Goal: Task Accomplishment & Management: Complete application form

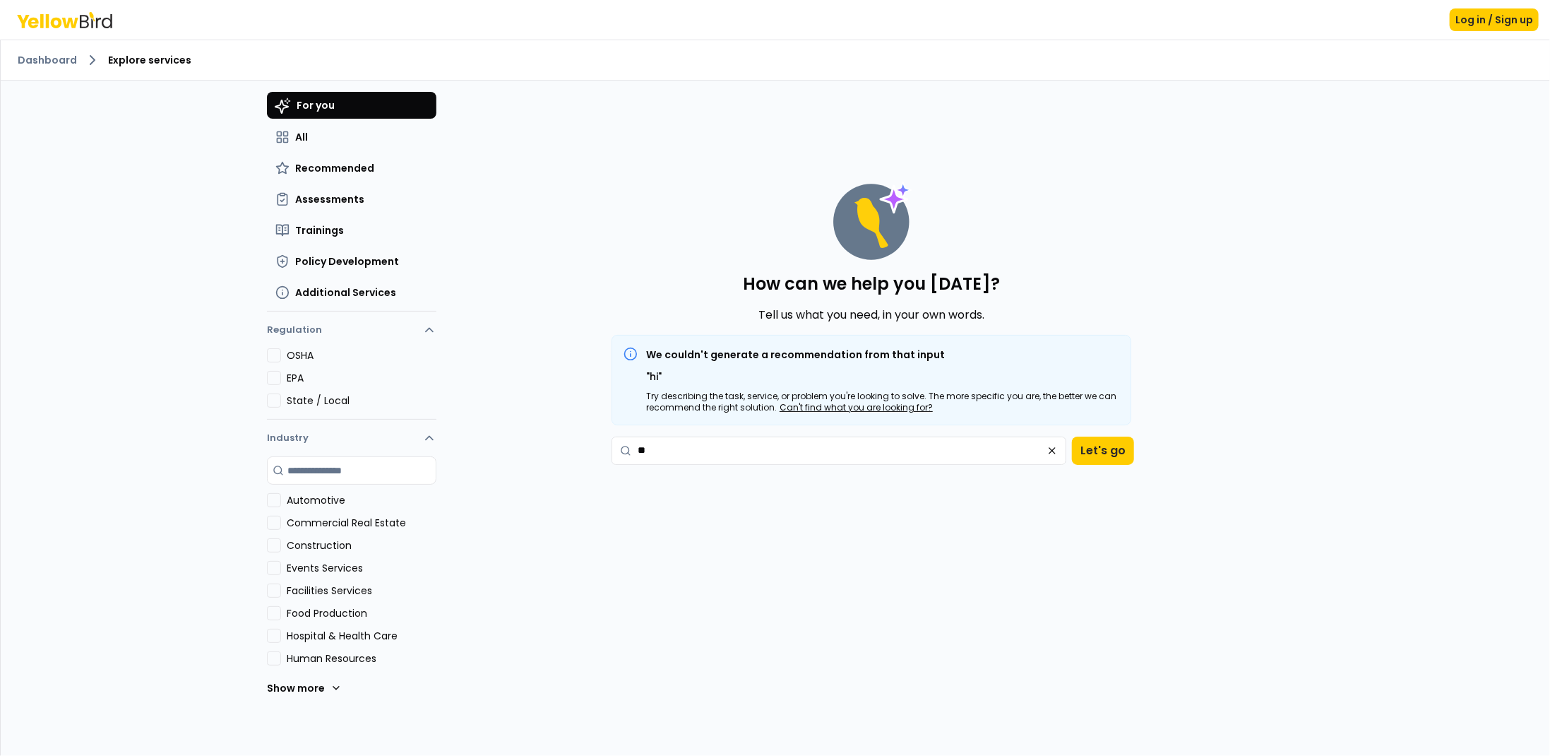
drag, startPoint x: 117, startPoint y: 317, endPoint x: 133, endPoint y: 320, distance: 16.5
click at [117, 318] on div "Dashboard Explore services For you All Recommended Assessments Trainings Policy…" at bounding box center [775, 398] width 1549 height 716
drag, startPoint x: 902, startPoint y: 446, endPoint x: 449, endPoint y: 446, distance: 452.6
click at [449, 448] on div "For you All Recommended Assessments Trainings Policy Development Additional Ser…" at bounding box center [775, 438] width 1017 height 716
type textarea "**********"
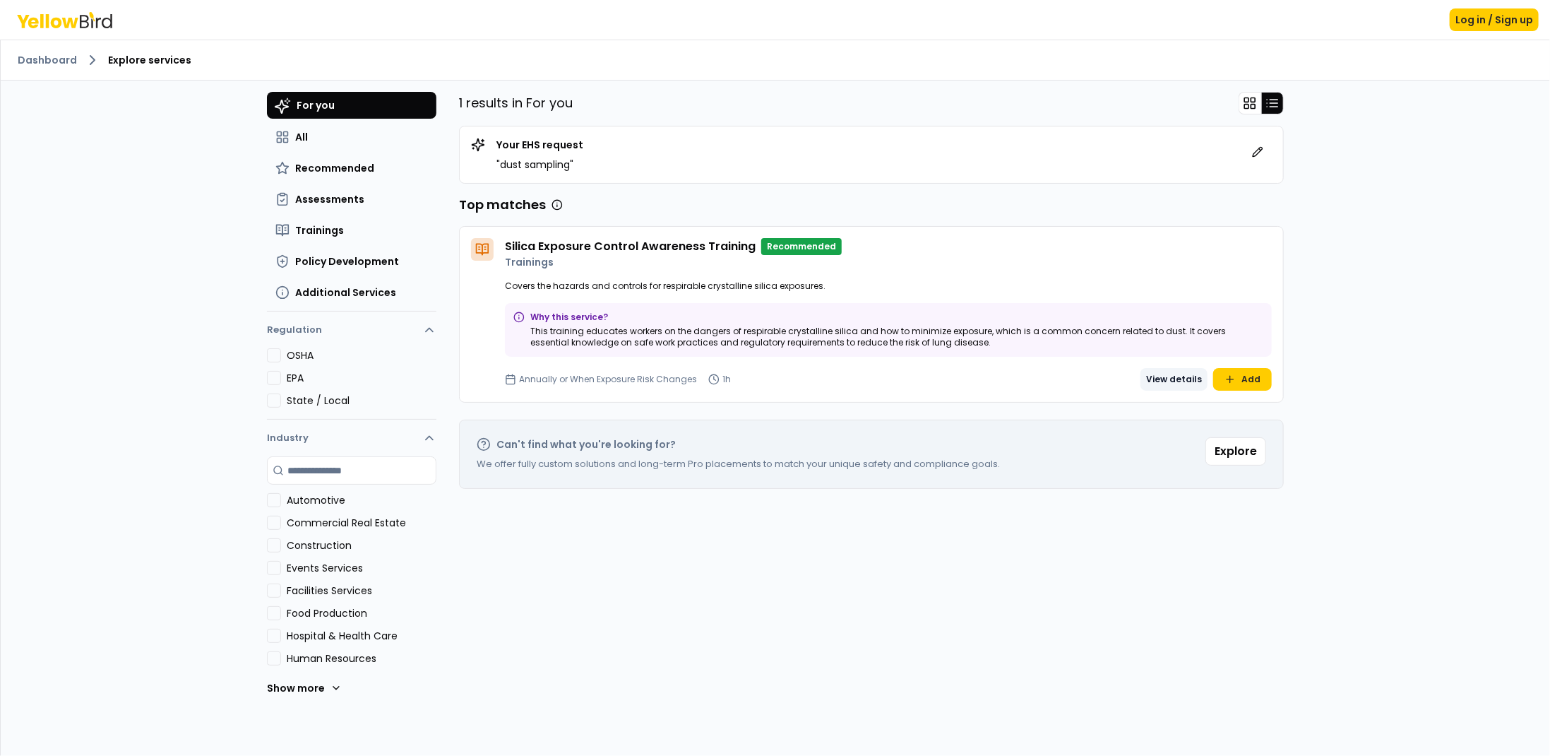
click at [1169, 377] on button "View details" at bounding box center [1173, 379] width 67 height 23
click at [1252, 153] on icon at bounding box center [1257, 151] width 11 height 11
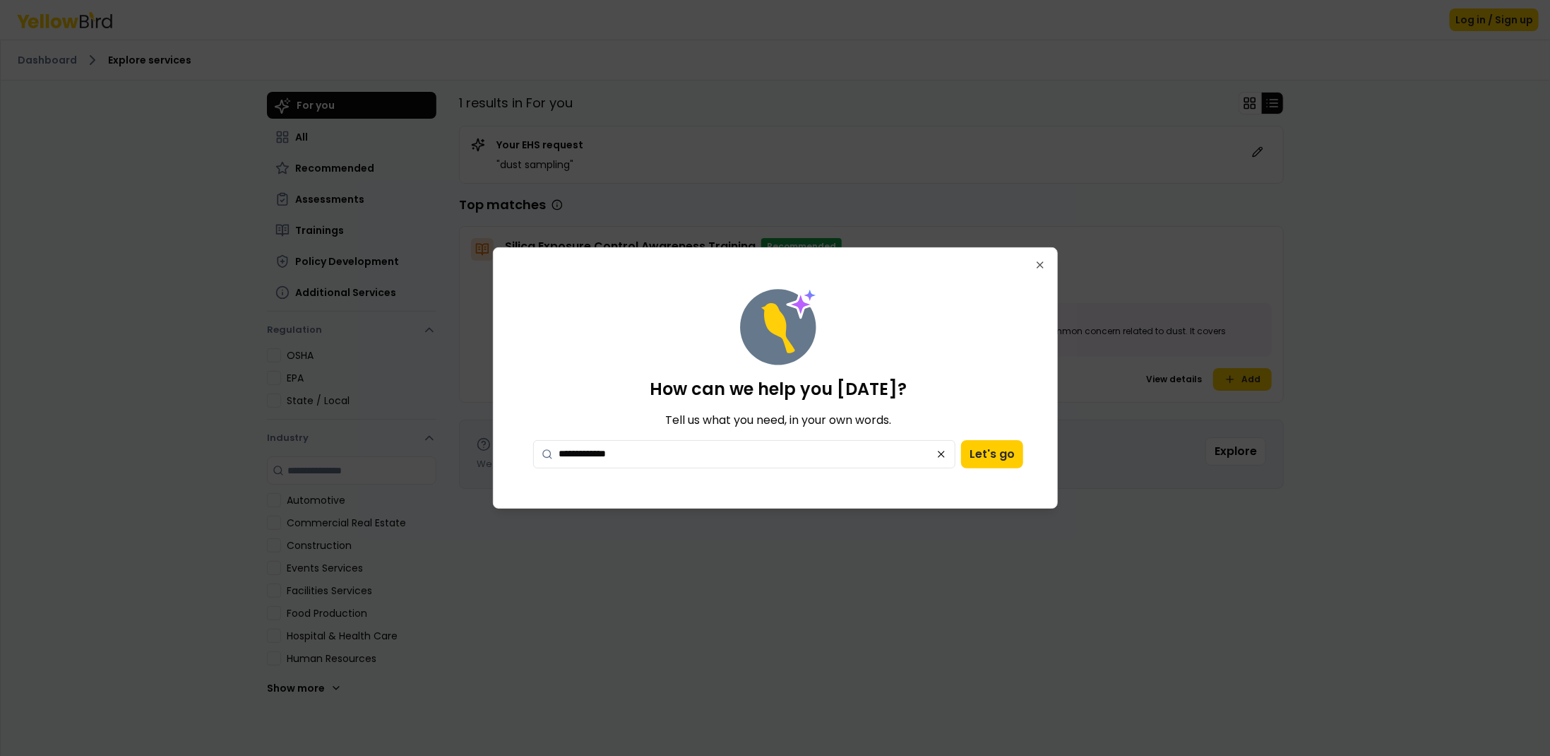
click at [657, 452] on textarea "**********" at bounding box center [744, 454] width 423 height 28
type textarea "**********"
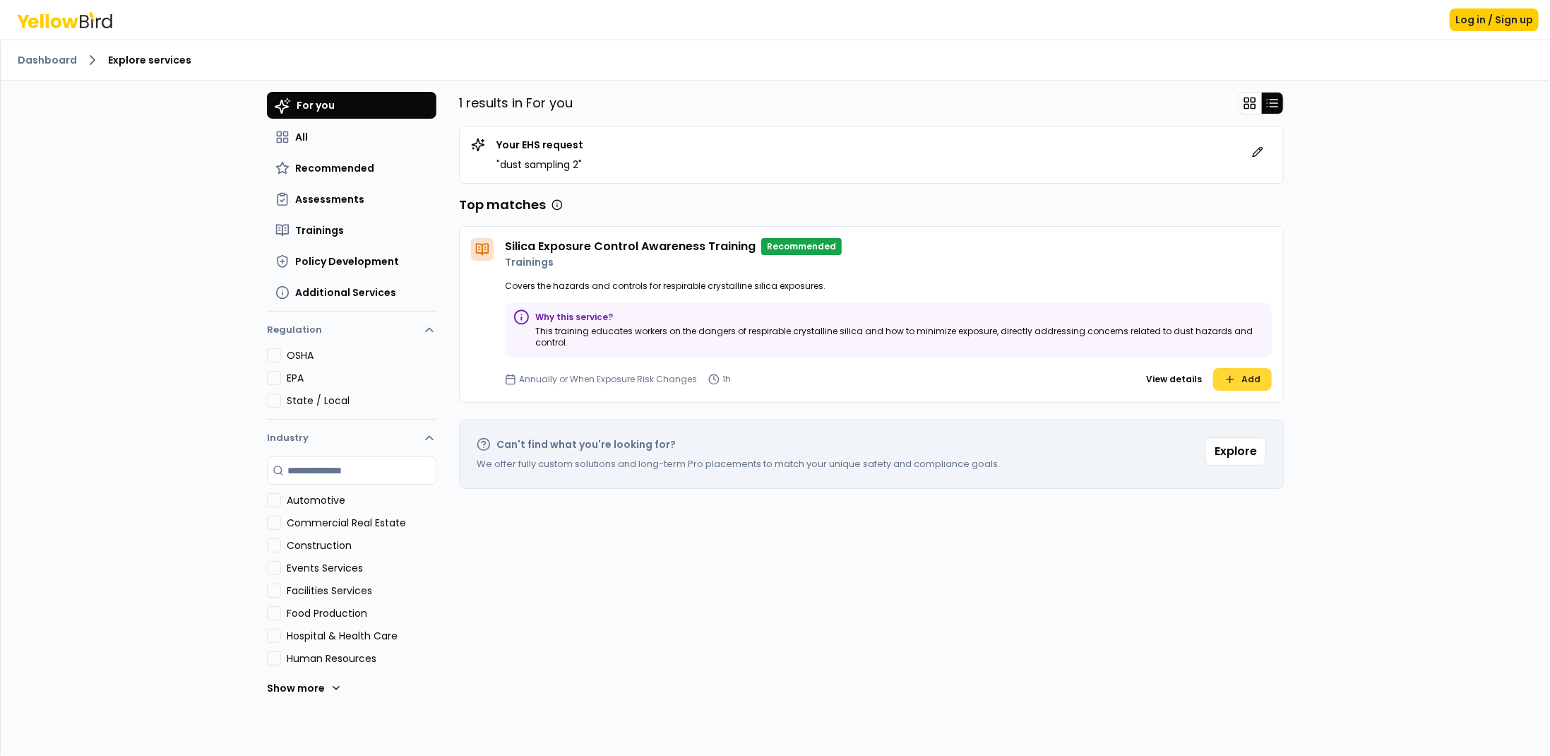
click at [1218, 376] on button "Add" at bounding box center [1242, 379] width 59 height 23
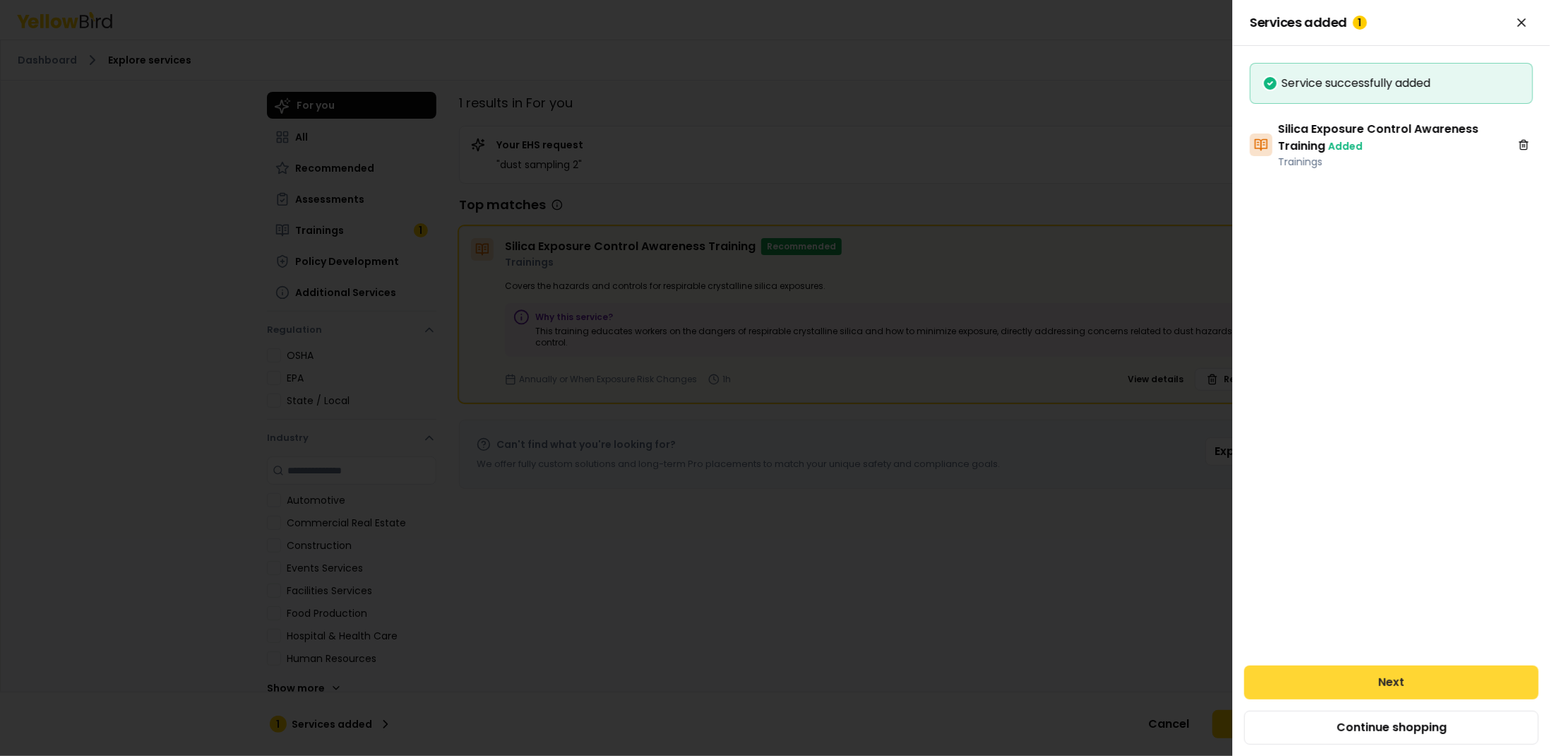
click at [1374, 680] on button "Next" at bounding box center [1391, 682] width 294 height 34
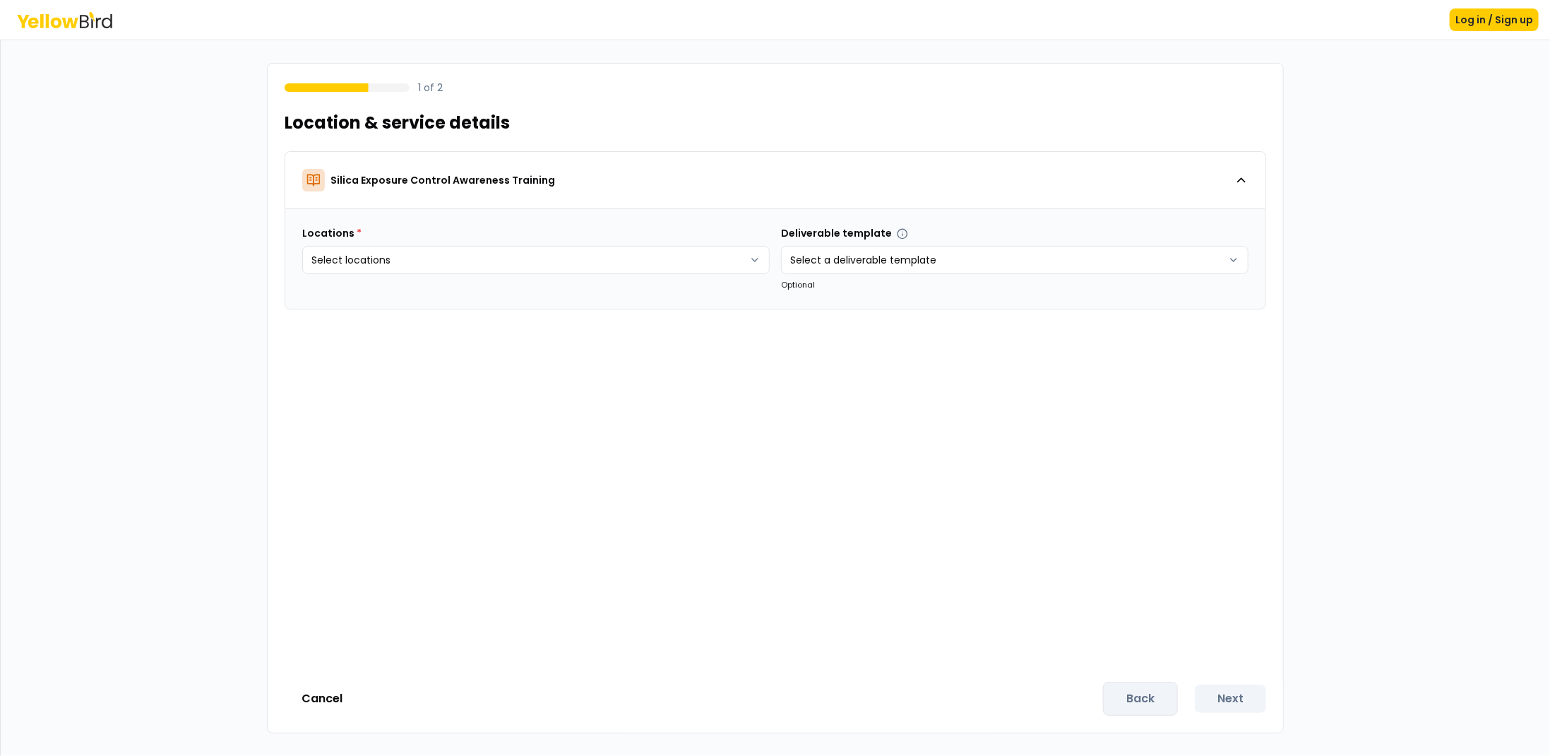
click at [265, 345] on div "1 of 2 Location & service details Silica Exposure Control Awareness Training Lo…" at bounding box center [775, 397] width 1549 height 715
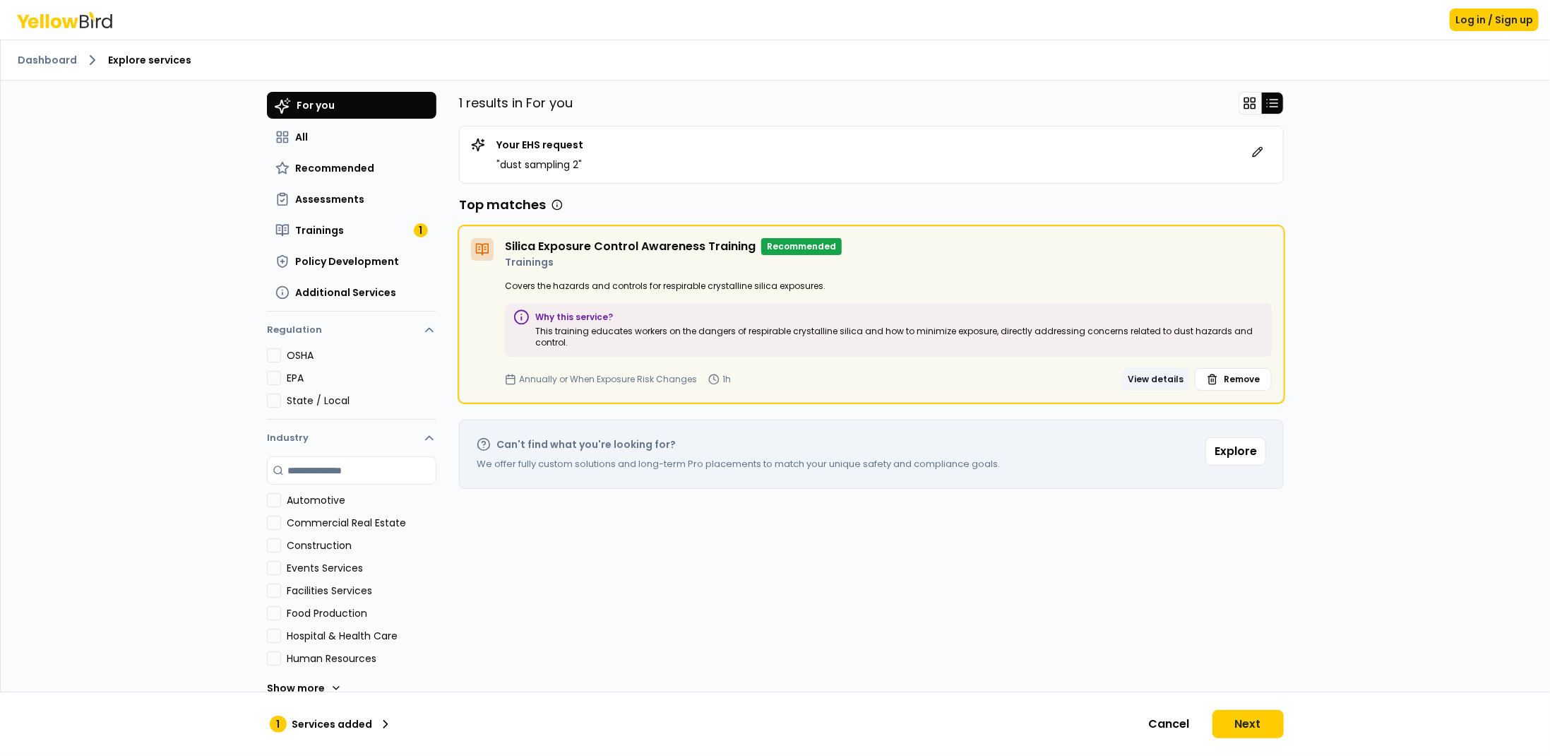
click at [1138, 378] on button "View details" at bounding box center [1155, 379] width 67 height 23
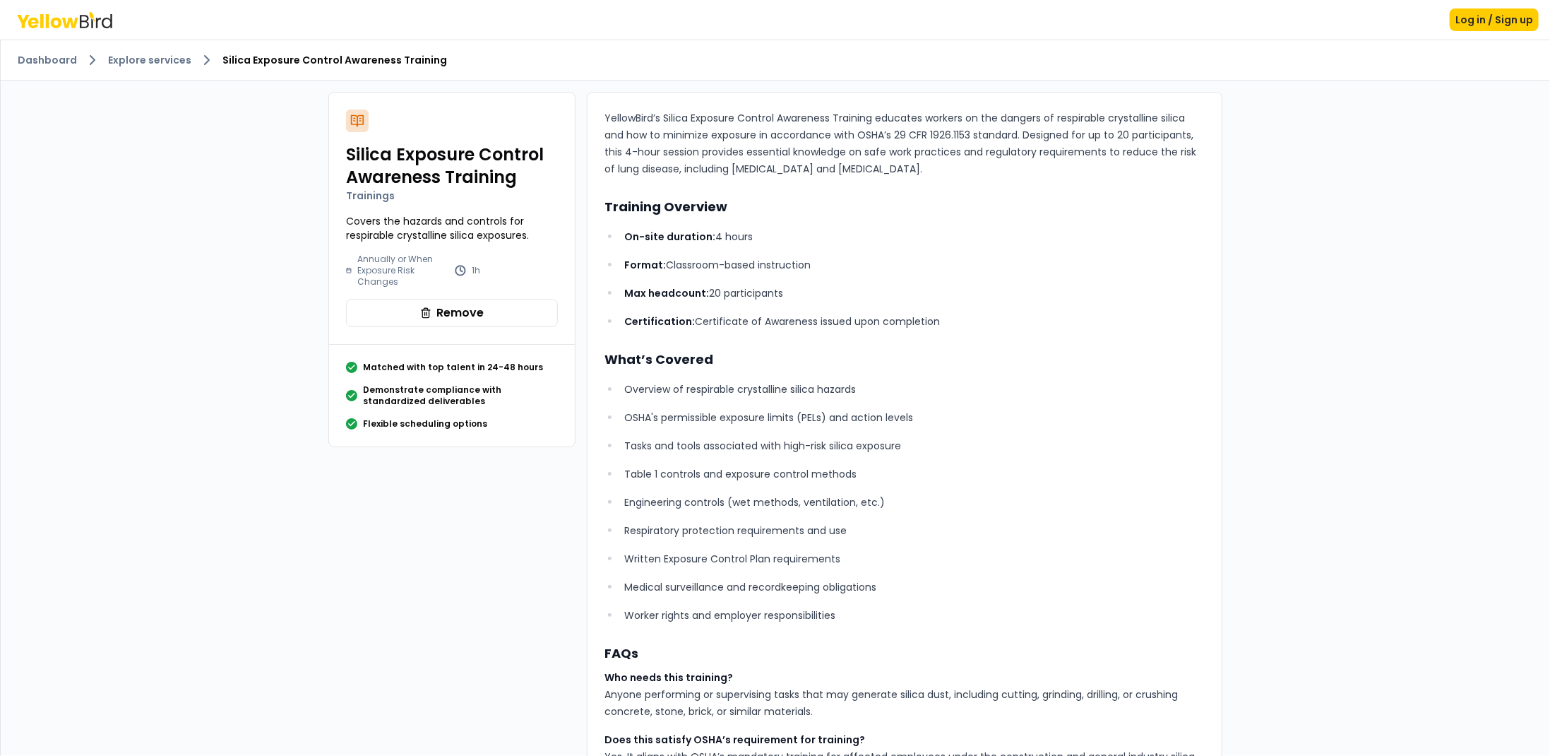
click at [93, 370] on div "Dashboard Explore services Silica Exposure Control Awareness Training Silica Ex…" at bounding box center [775, 561] width 1549 height 1042
drag, startPoint x: 236, startPoint y: 620, endPoint x: 244, endPoint y: 618, distance: 8.7
click at [240, 618] on div "Dashboard Explore services Silica Exposure Control Awareness Training Silica Ex…" at bounding box center [775, 561] width 1549 height 1042
